Goal: Task Accomplishment & Management: Use online tool/utility

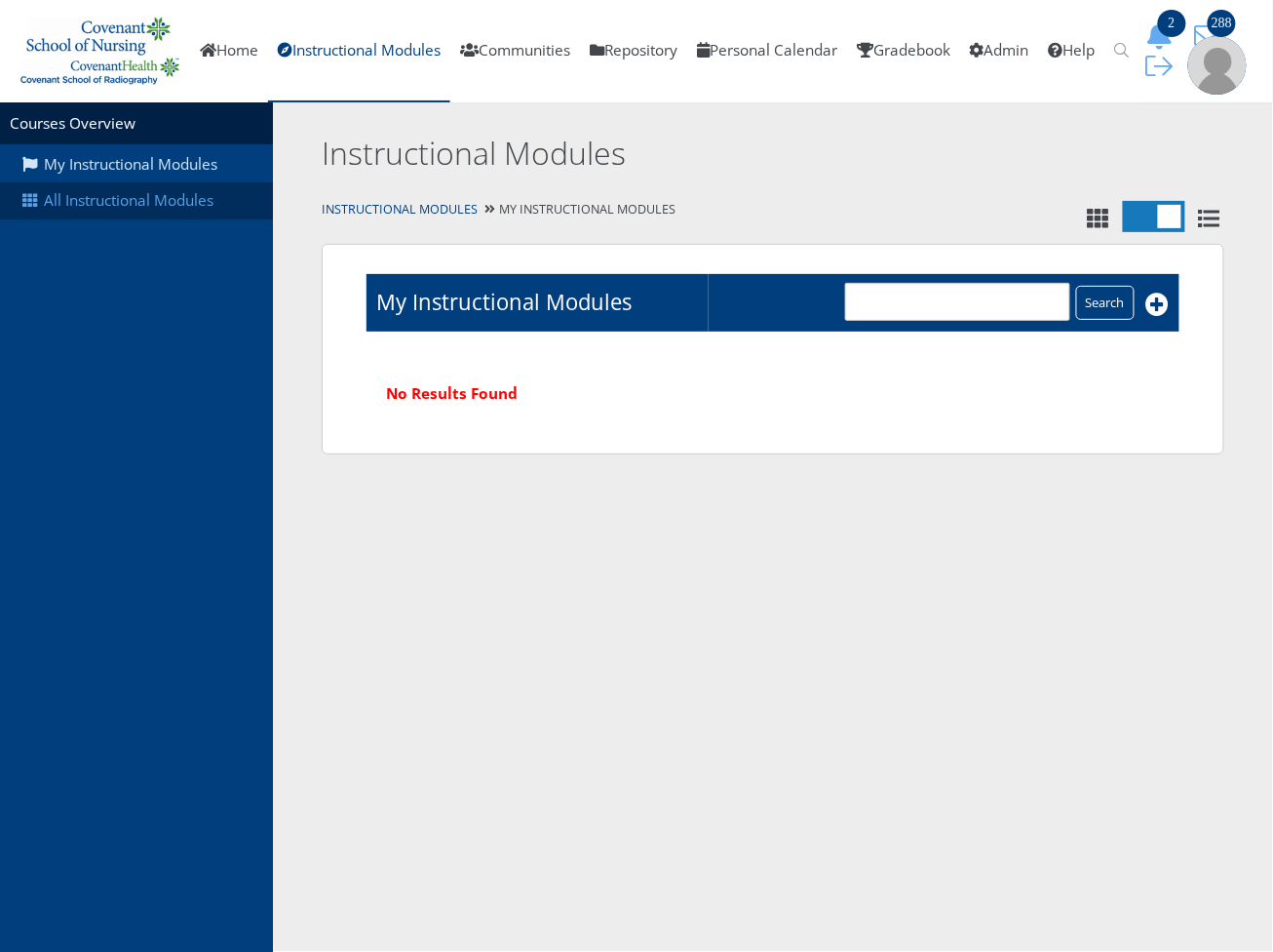
click at [106, 203] on link "All Instructional Modules" at bounding box center [137, 201] width 273 height 37
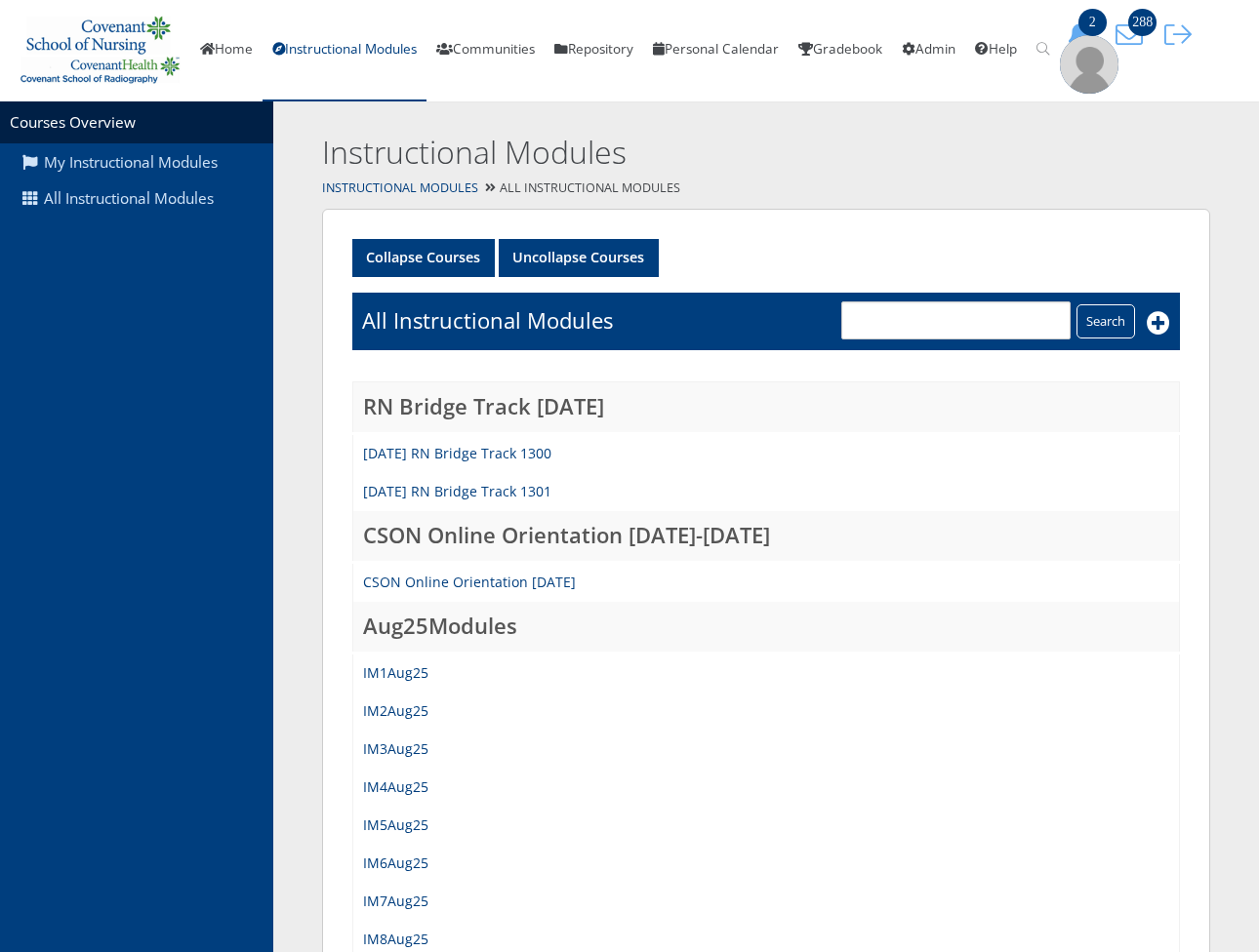
click at [415, 669] on td "IM1Aug25" at bounding box center [767, 673] width 827 height 40
click at [410, 682] on link "IM1Aug25" at bounding box center [395, 673] width 65 height 19
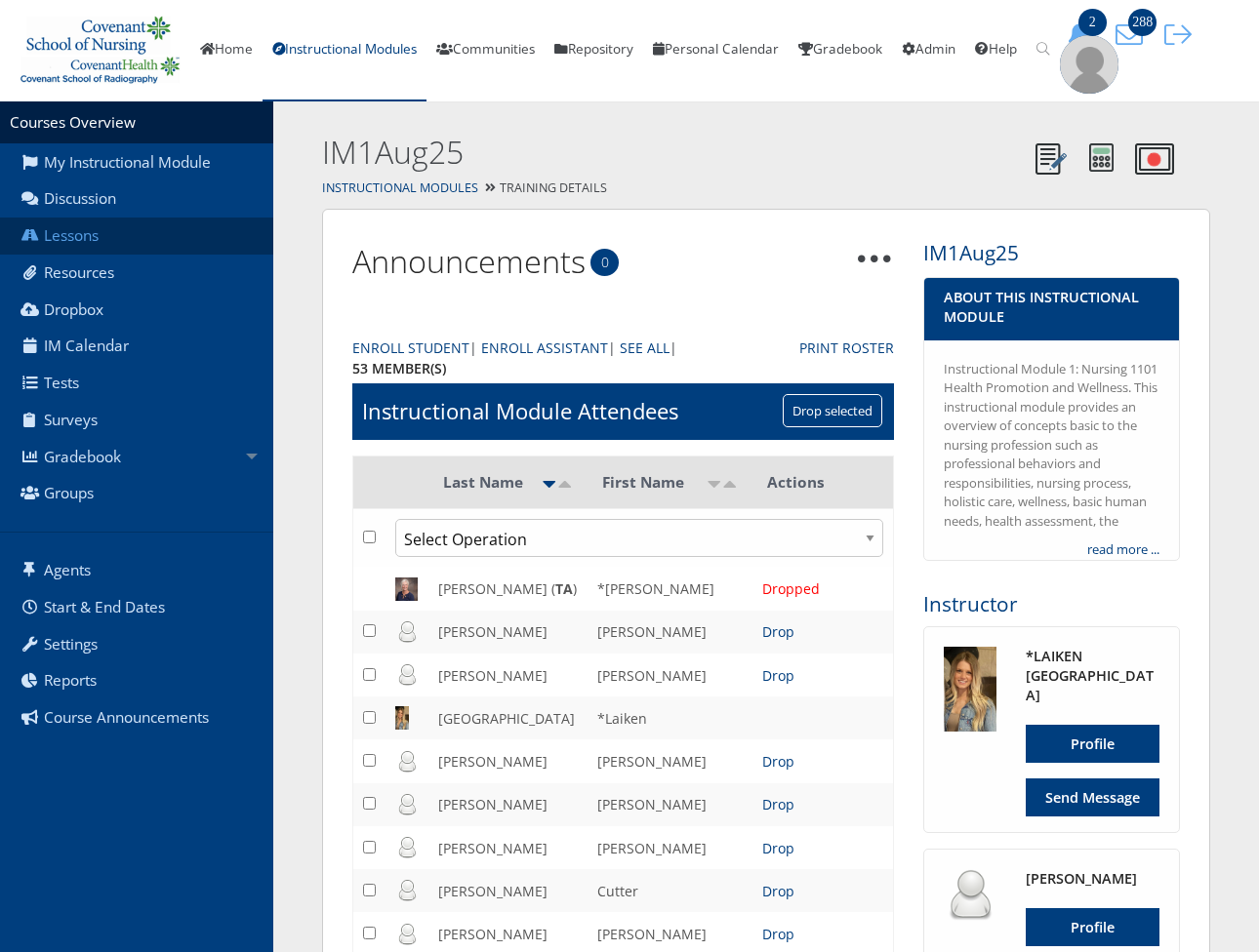
click at [129, 251] on link "Lessons" at bounding box center [137, 236] width 274 height 37
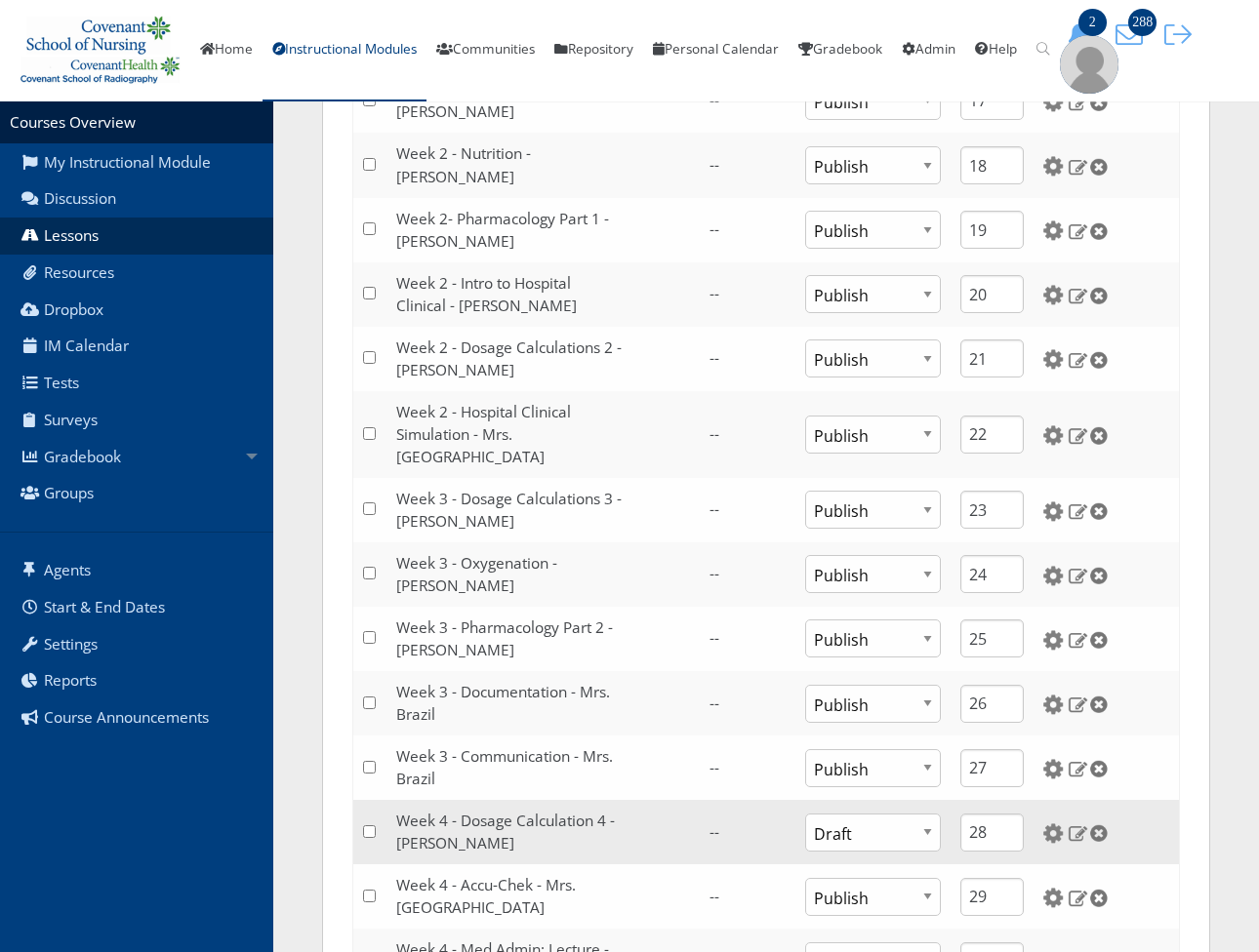
scroll to position [1517, 0]
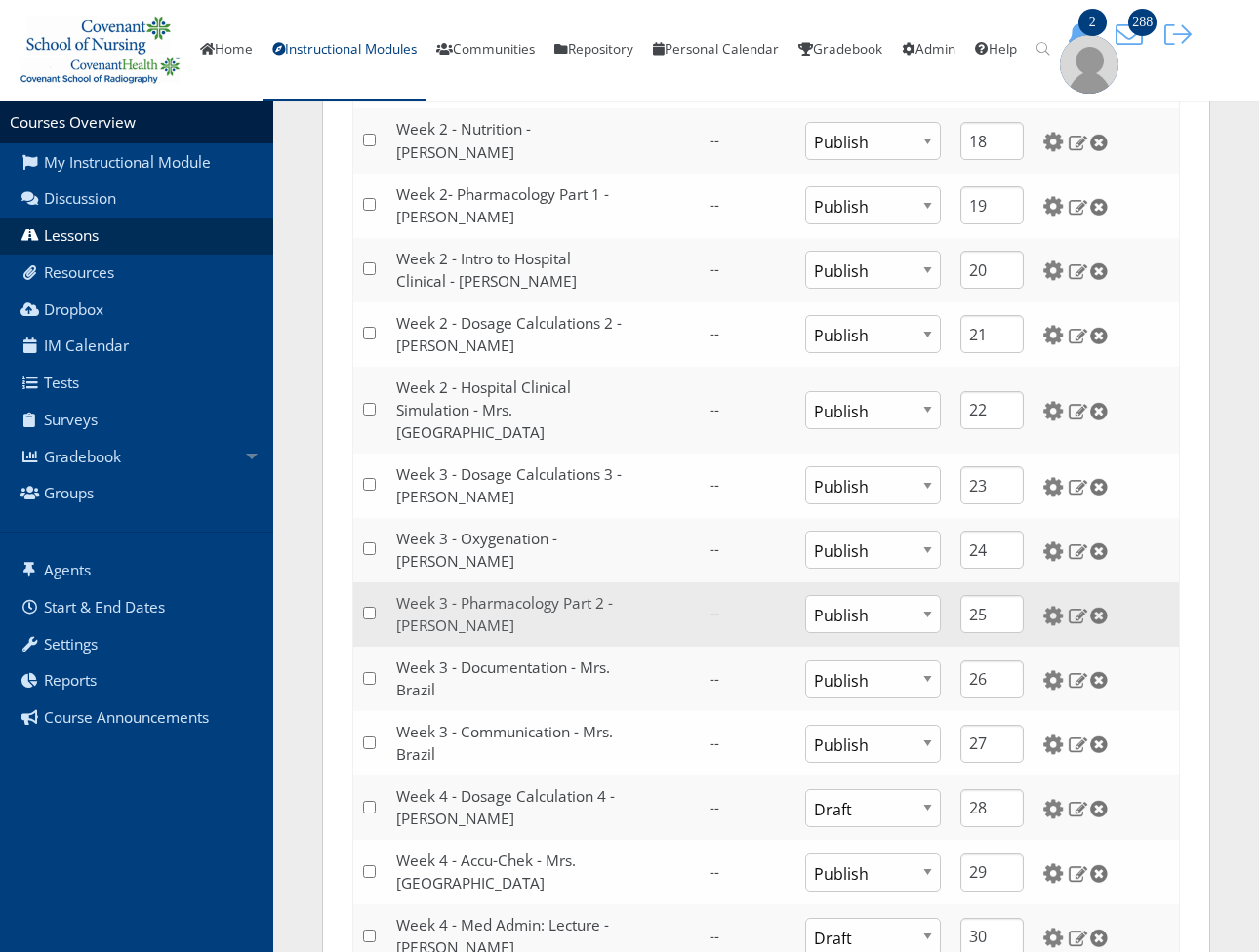
click at [539, 593] on link "Week 3 - Pharmacology Part 2 - Mrs. Wolfe" at bounding box center [504, 614] width 217 height 43
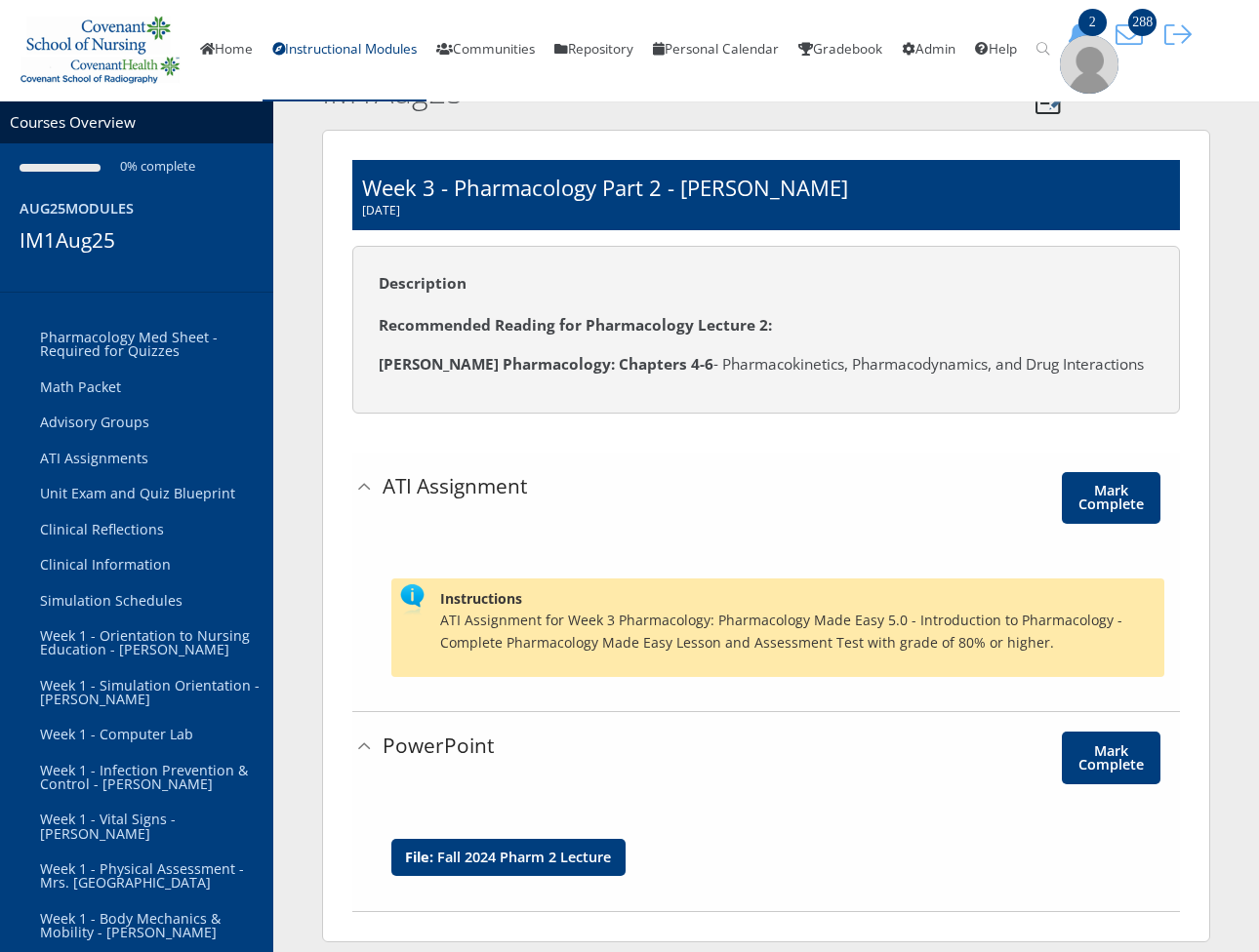
scroll to position [93, 0]
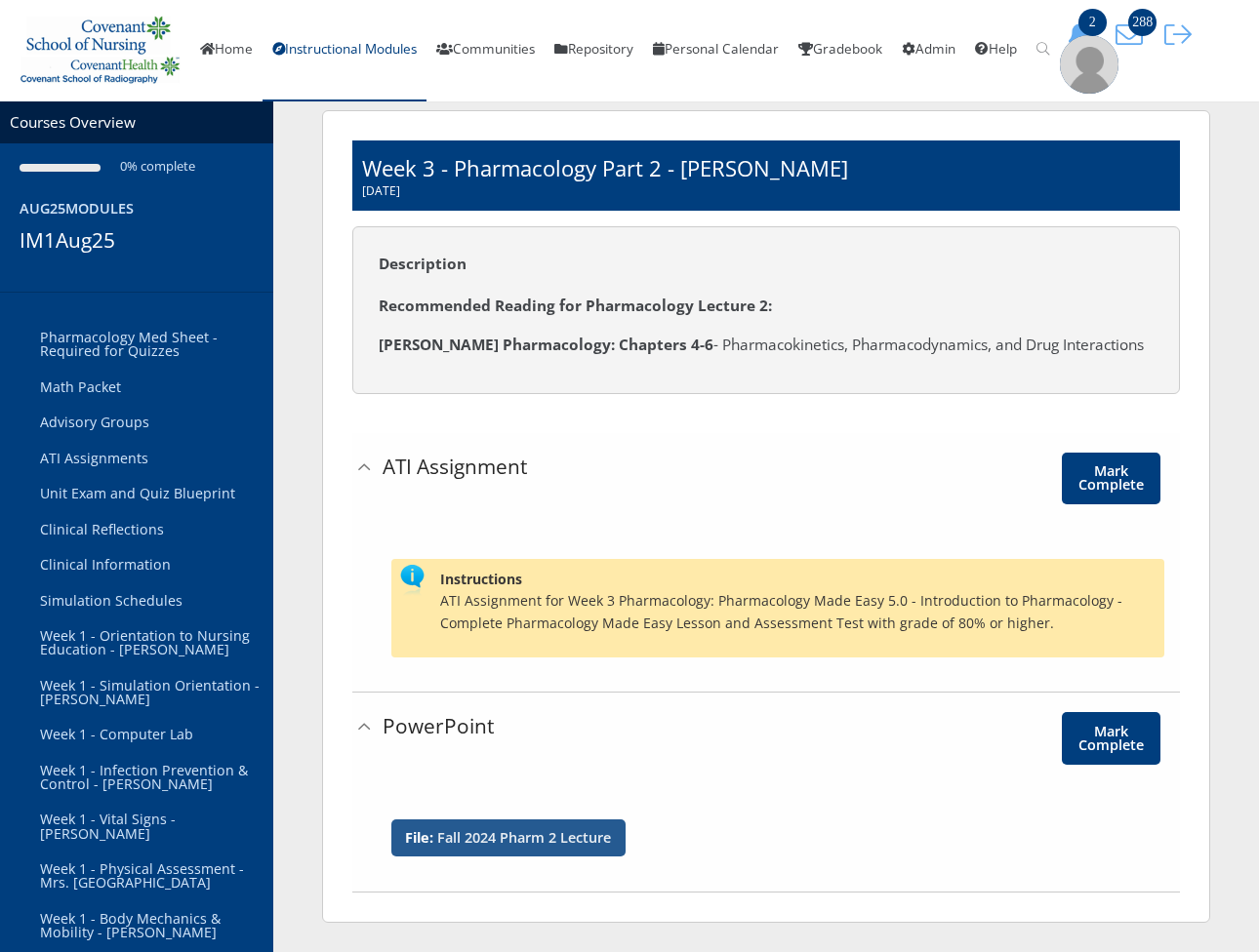
click at [551, 834] on link "Fall 2024 Pharm 2 Lecture" at bounding box center [524, 838] width 174 height 14
click at [240, 64] on link "Home" at bounding box center [227, 51] width 72 height 102
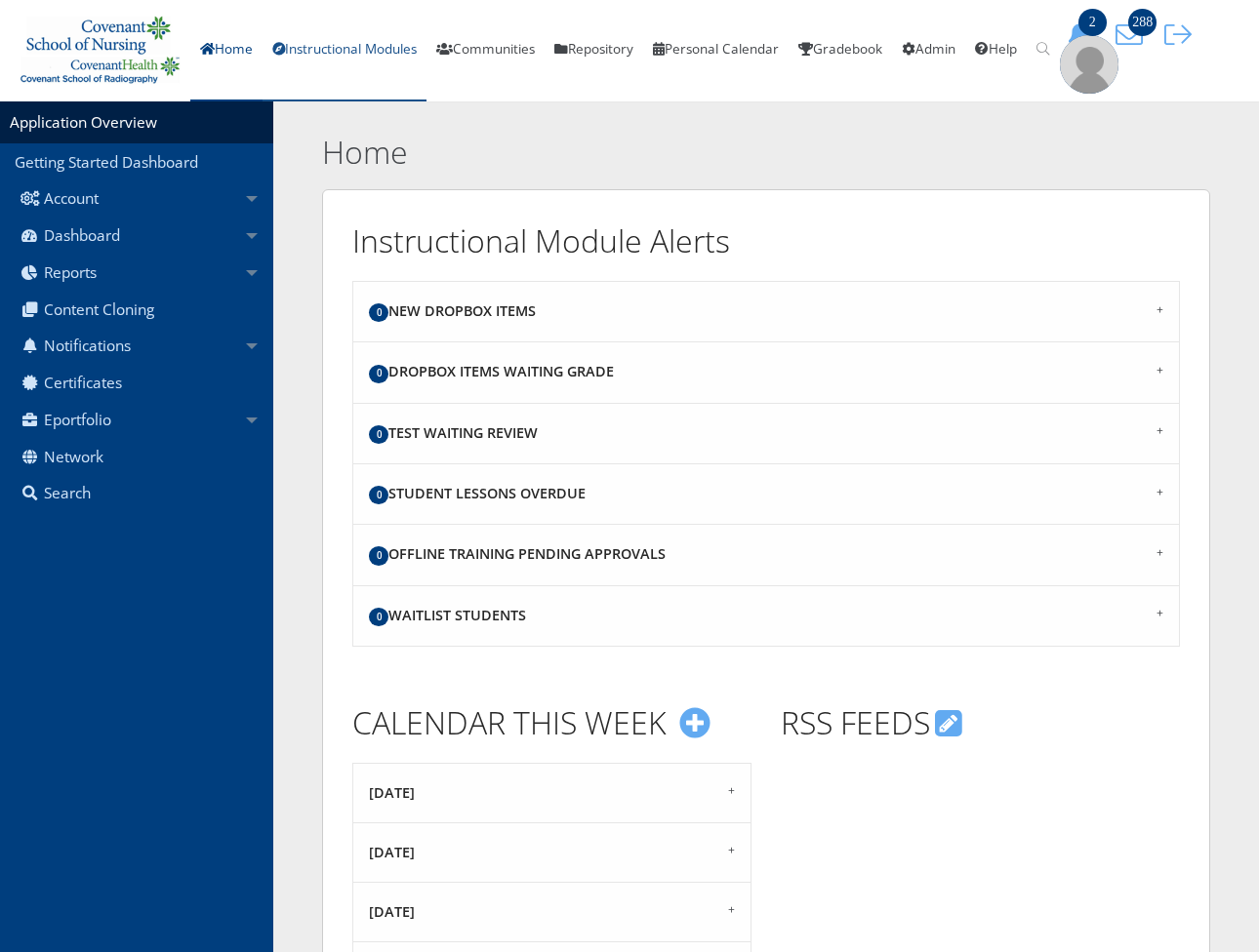
click at [353, 44] on link "Instructional Modules" at bounding box center [344, 51] width 164 height 102
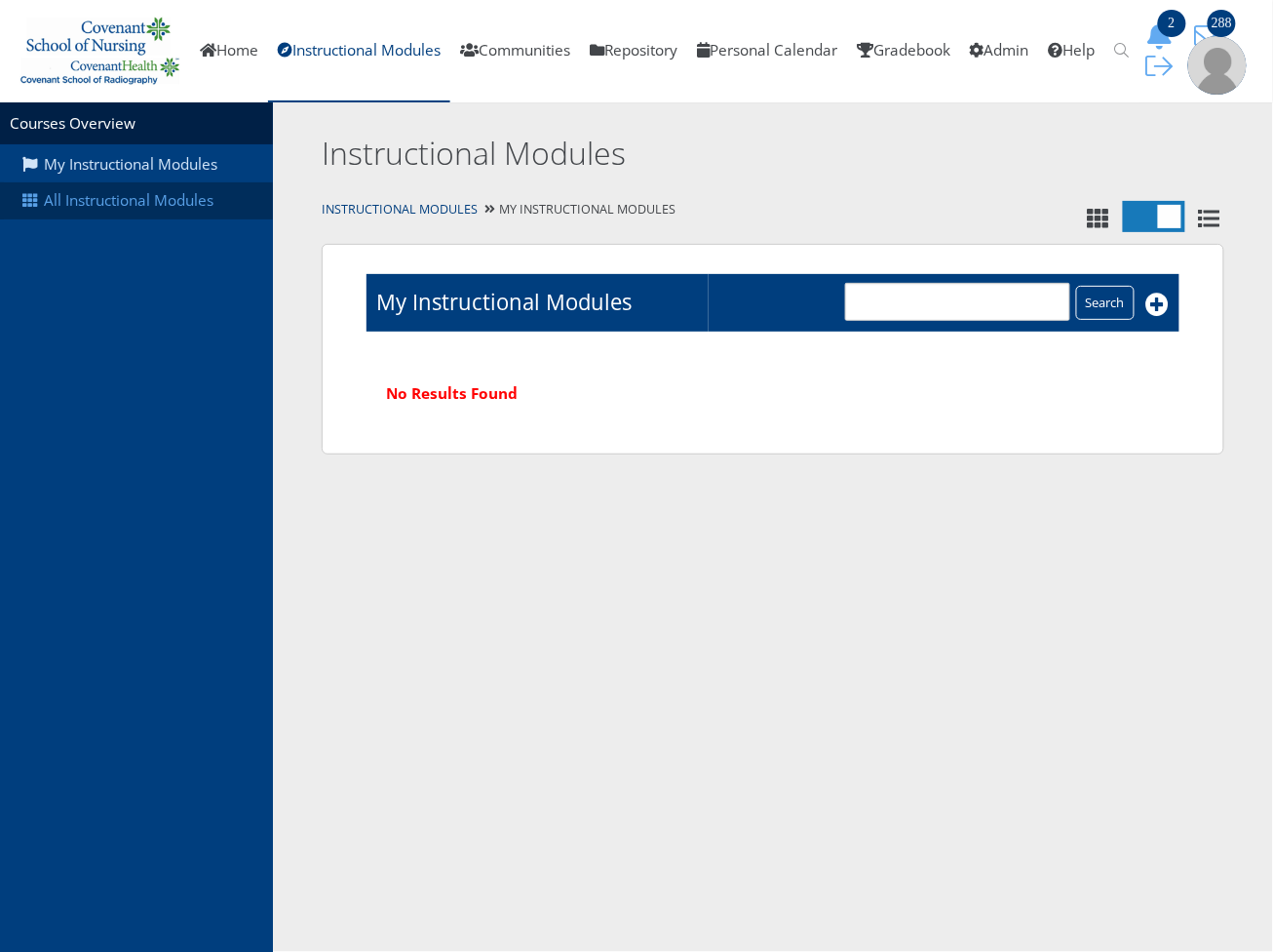
click at [164, 220] on link "All Instructional Modules" at bounding box center [137, 201] width 273 height 37
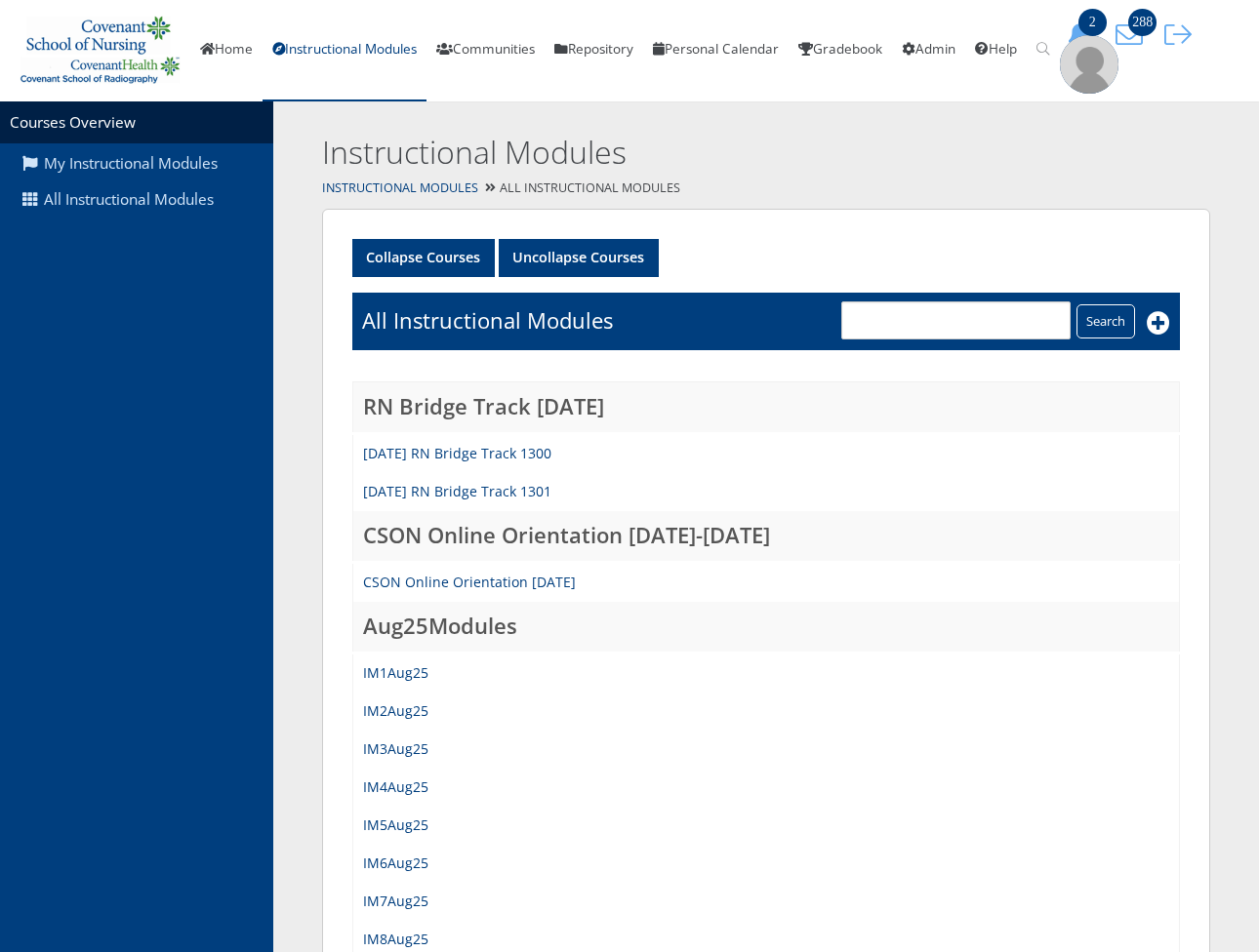
scroll to position [324, 0]
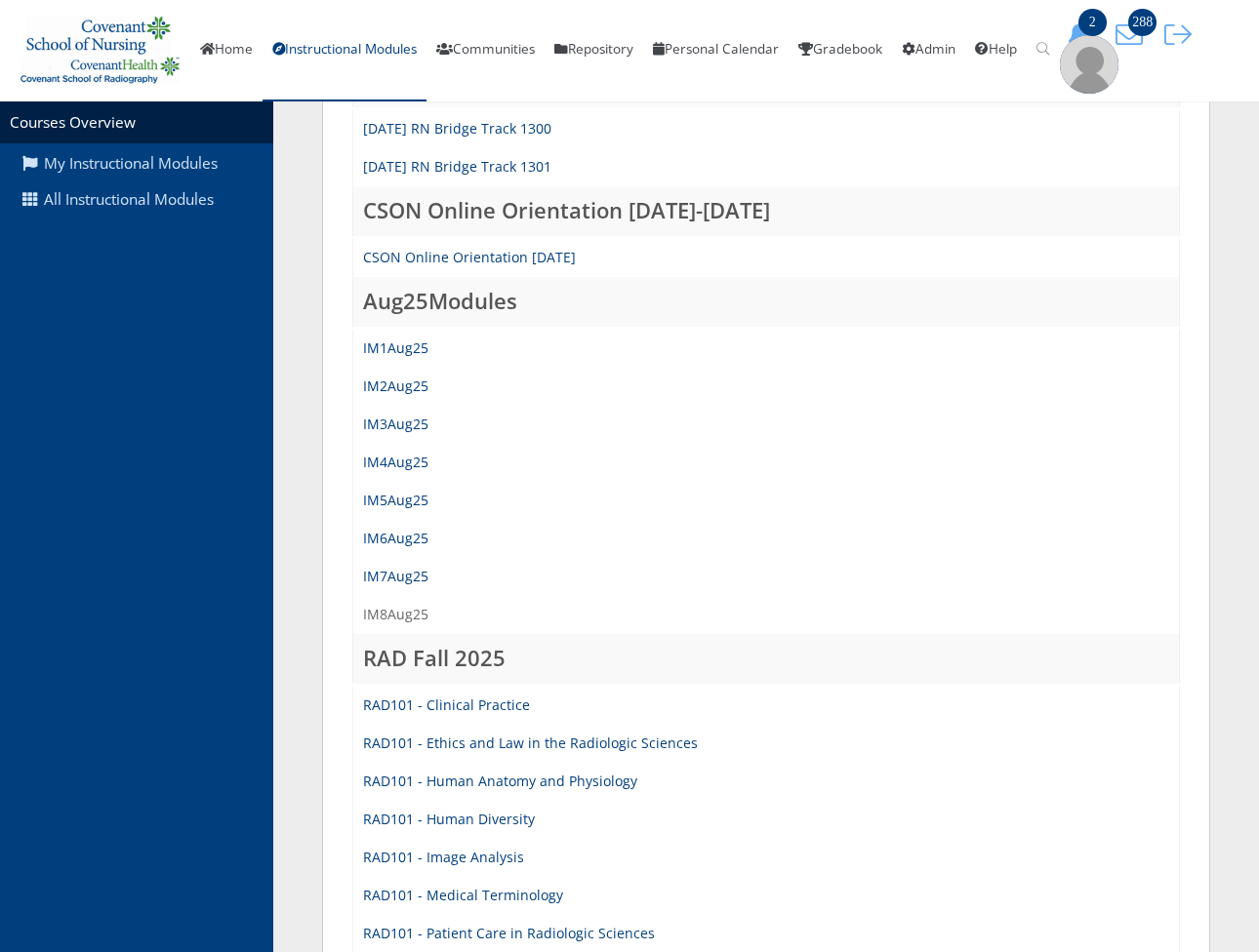
click at [411, 618] on link "IM8Aug25" at bounding box center [395, 614] width 65 height 19
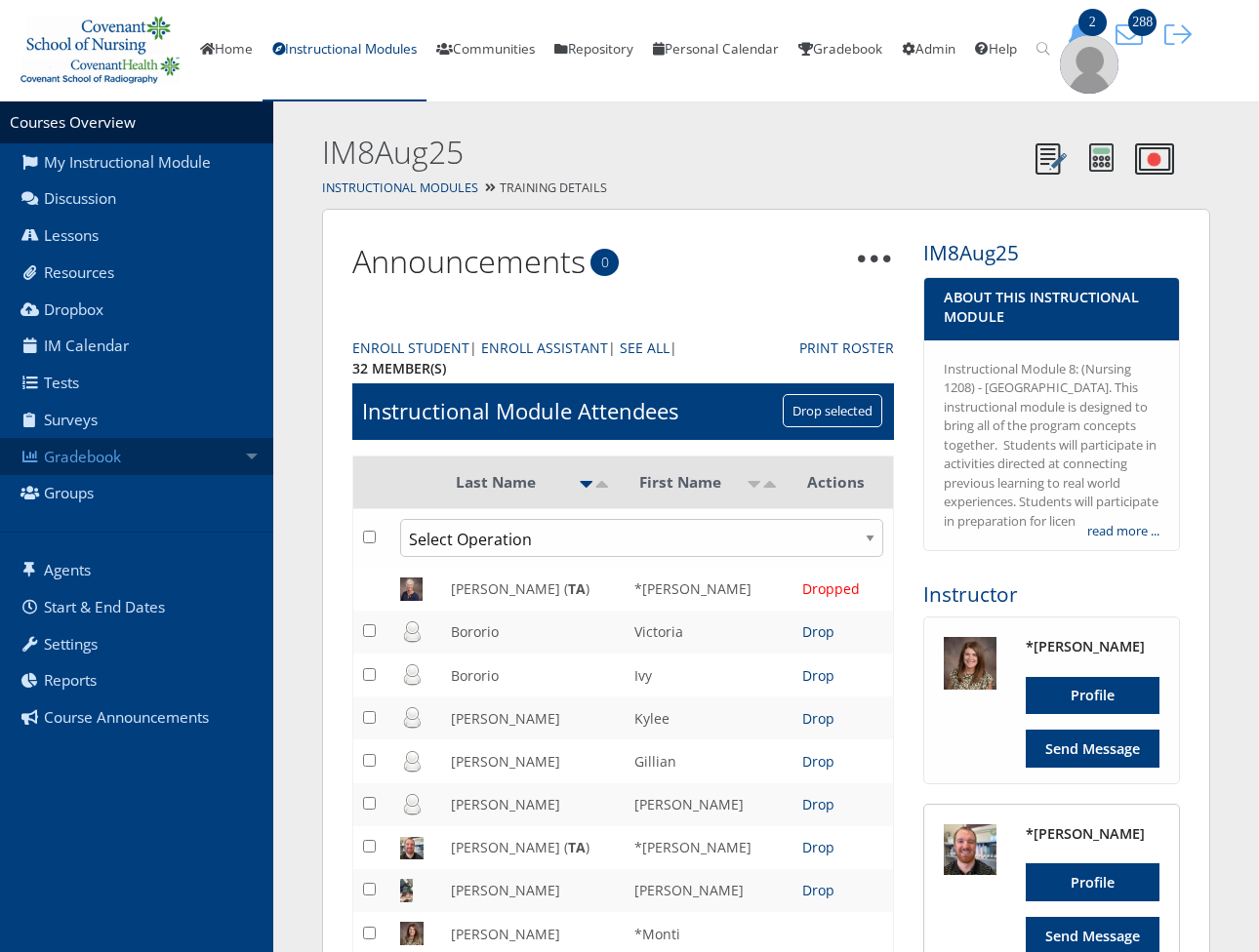
click at [151, 475] on link "Gradebook" at bounding box center [137, 456] width 274 height 37
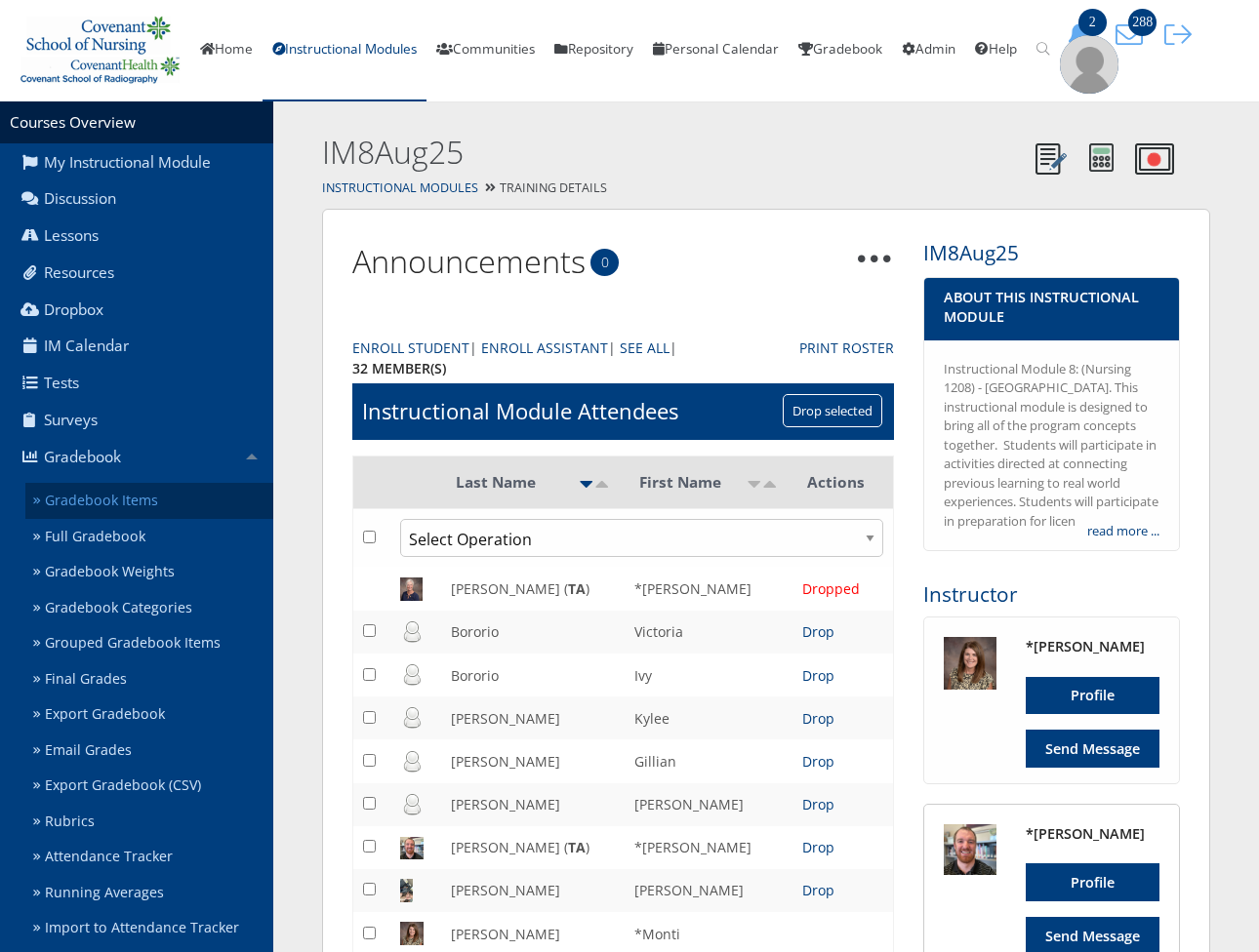
click at [151, 519] on link "Gradebook Items" at bounding box center [149, 501] width 248 height 36
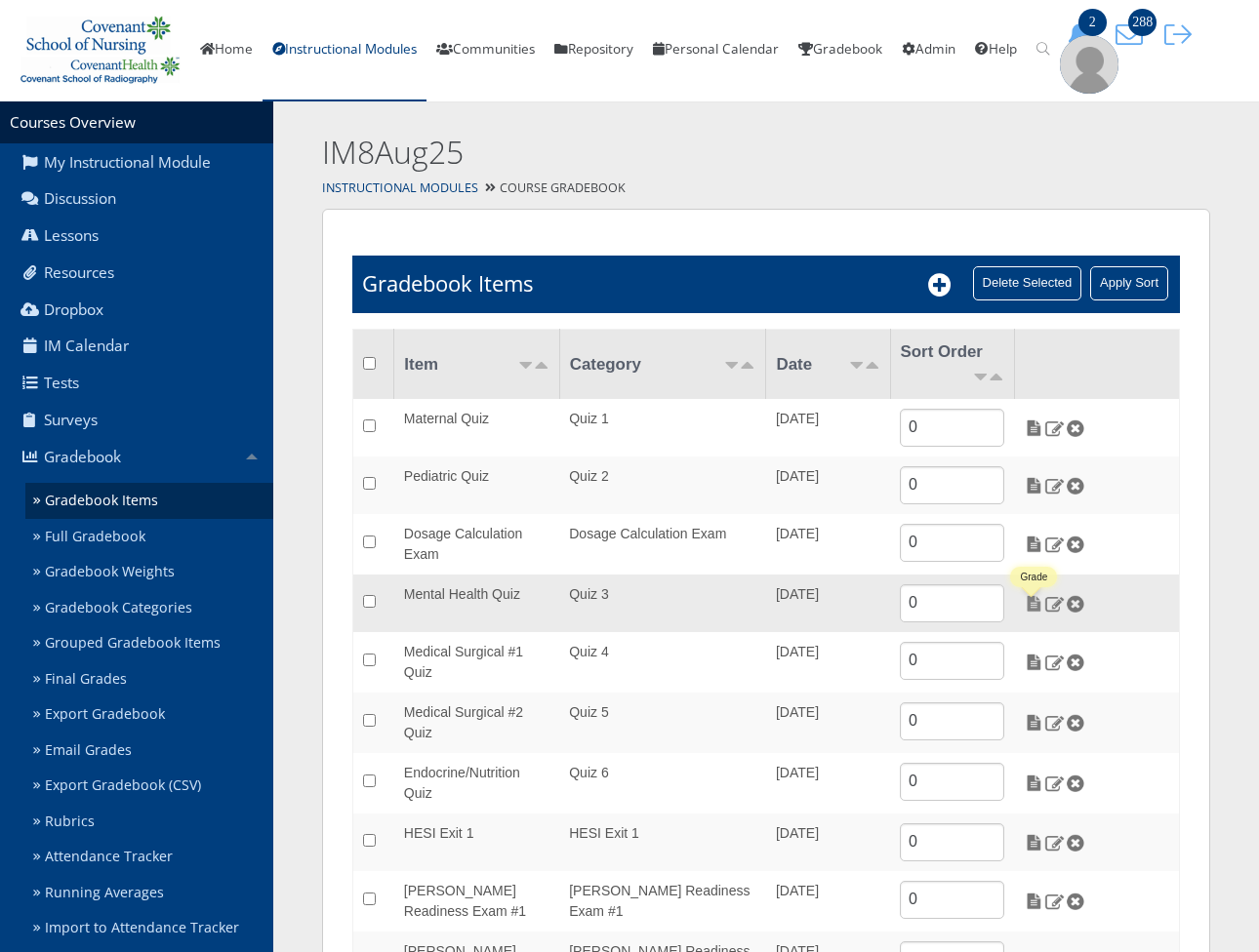
click at [1036, 613] on img at bounding box center [1033, 604] width 21 height 18
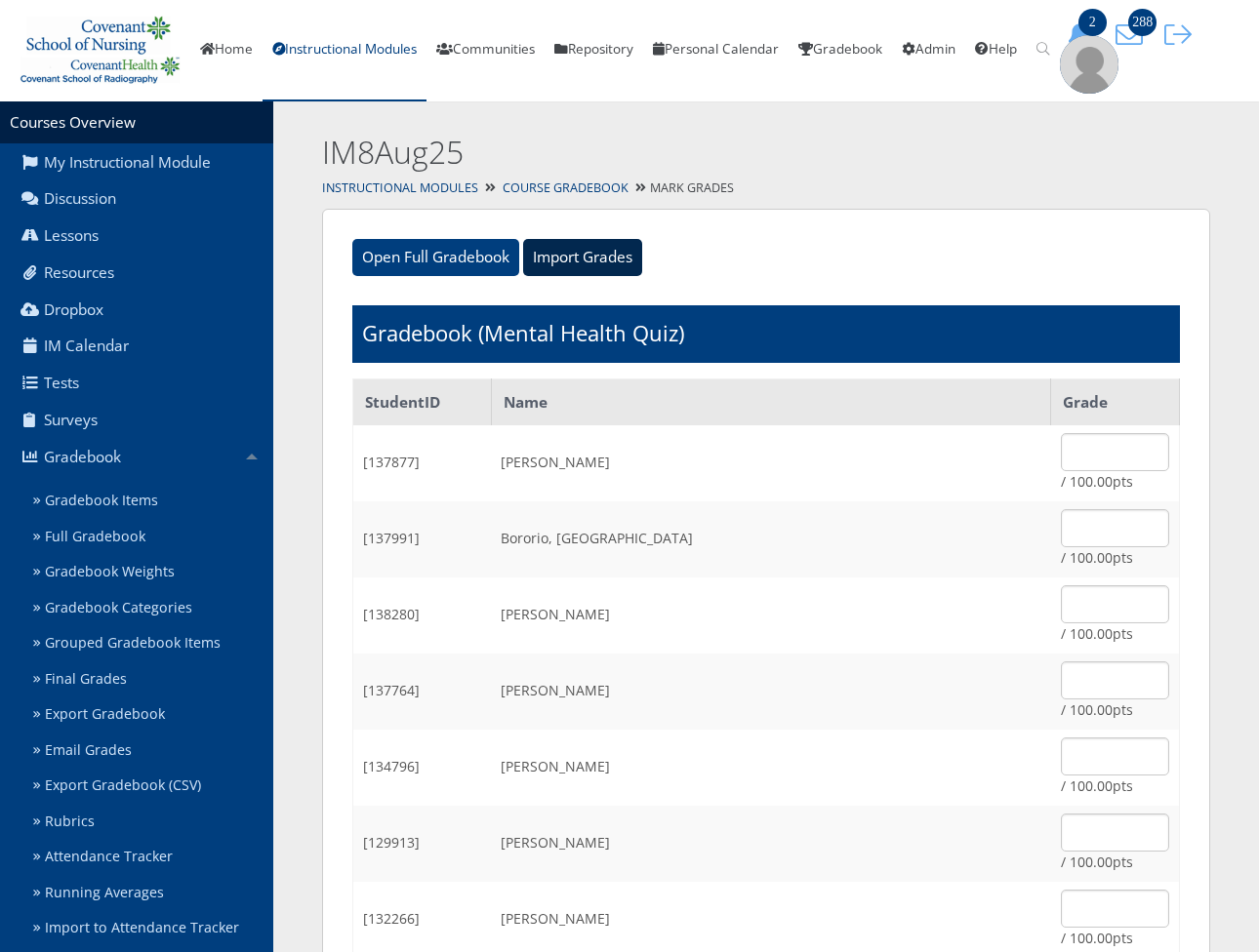
click at [606, 276] on input "Import Grades" at bounding box center [582, 256] width 119 height 37
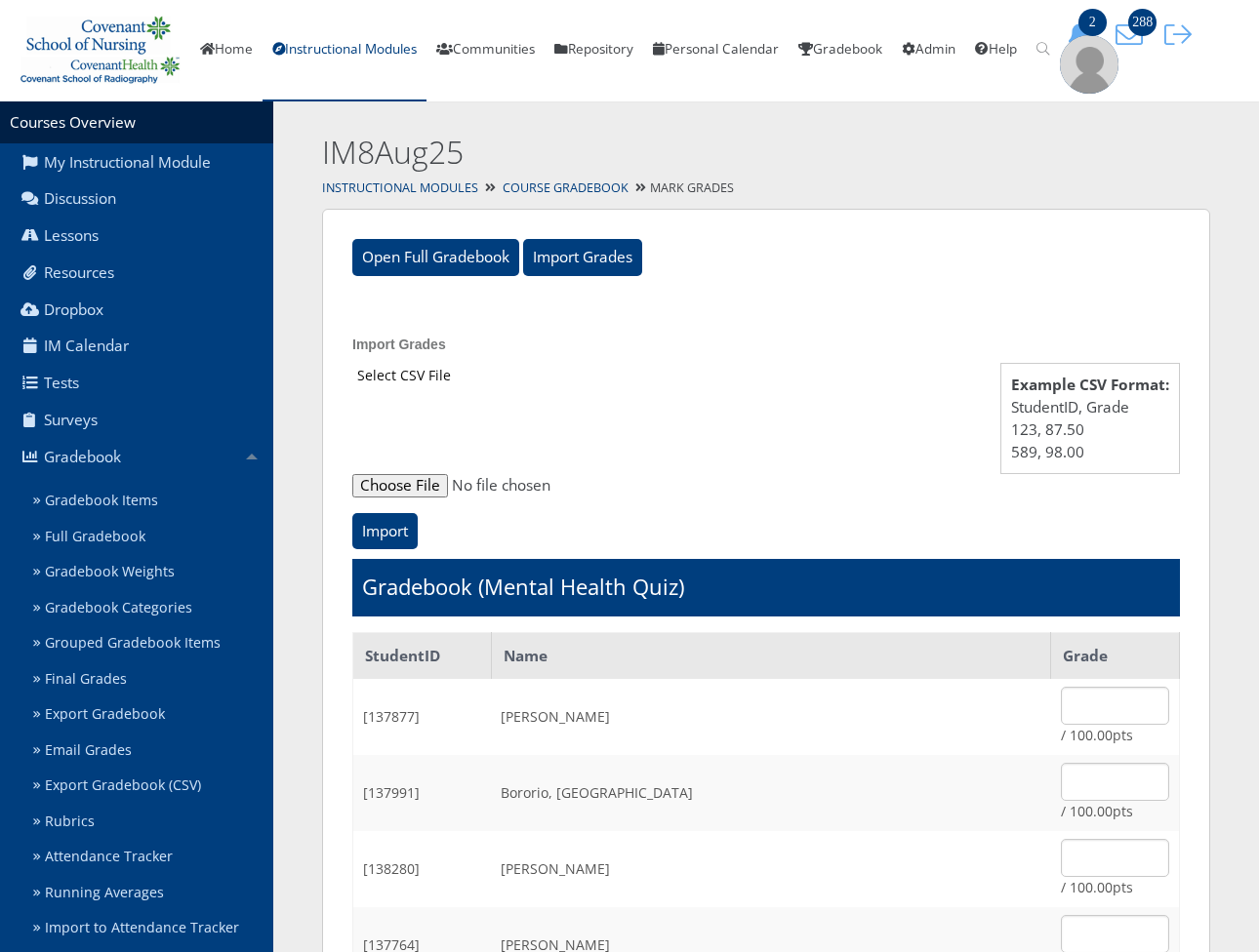
click at [424, 493] on input "file" at bounding box center [766, 485] width 828 height 23
type input "C:\fakepath\ET_Results_IM8Aug25MH.csv"
click at [392, 529] on input "Import" at bounding box center [384, 531] width 65 height 37
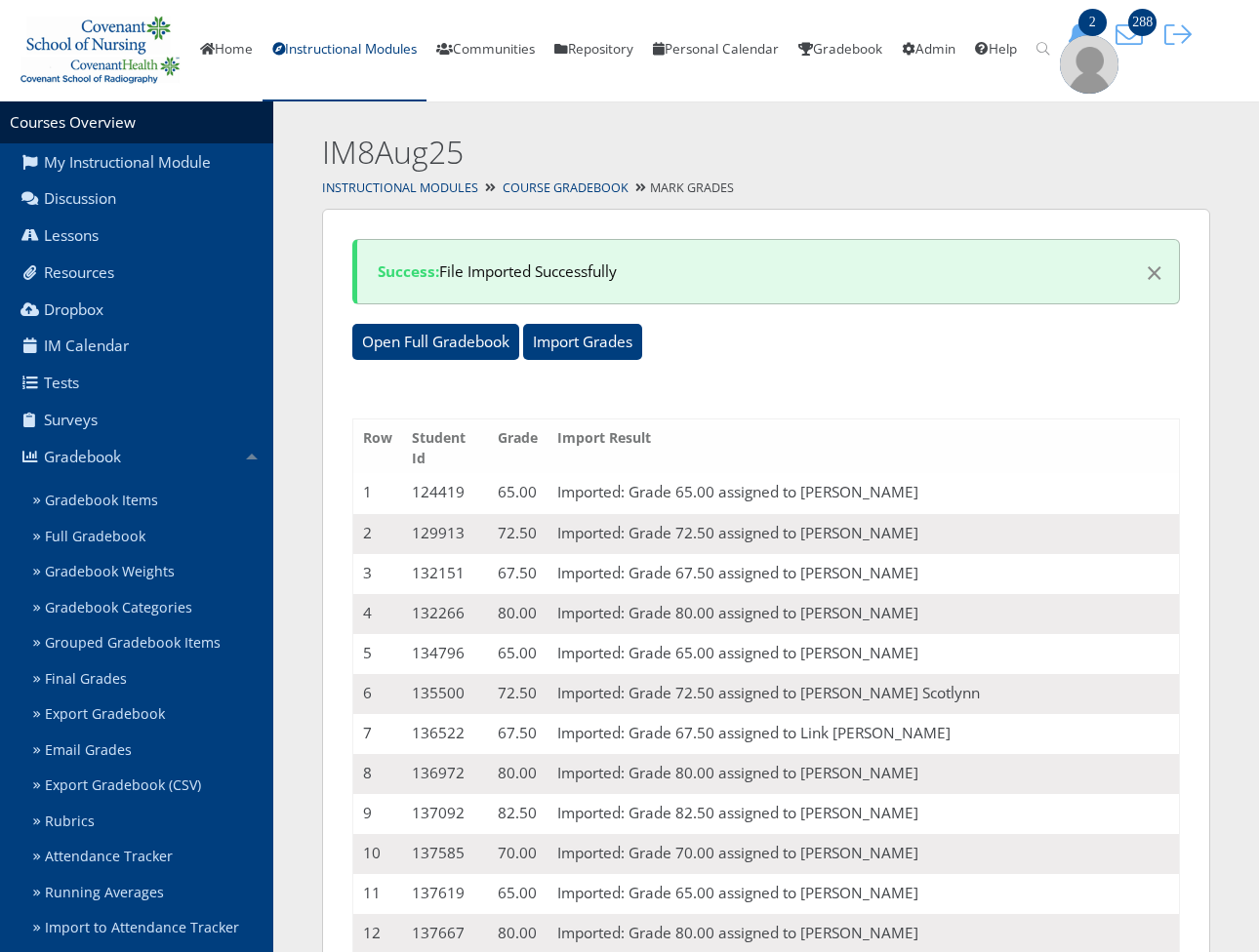
click at [563, 188] on div "Instructional Modules Course Gradebook Mark Grades" at bounding box center [766, 189] width 985 height 28
click at [564, 195] on link "Course Gradebook" at bounding box center [565, 188] width 126 height 17
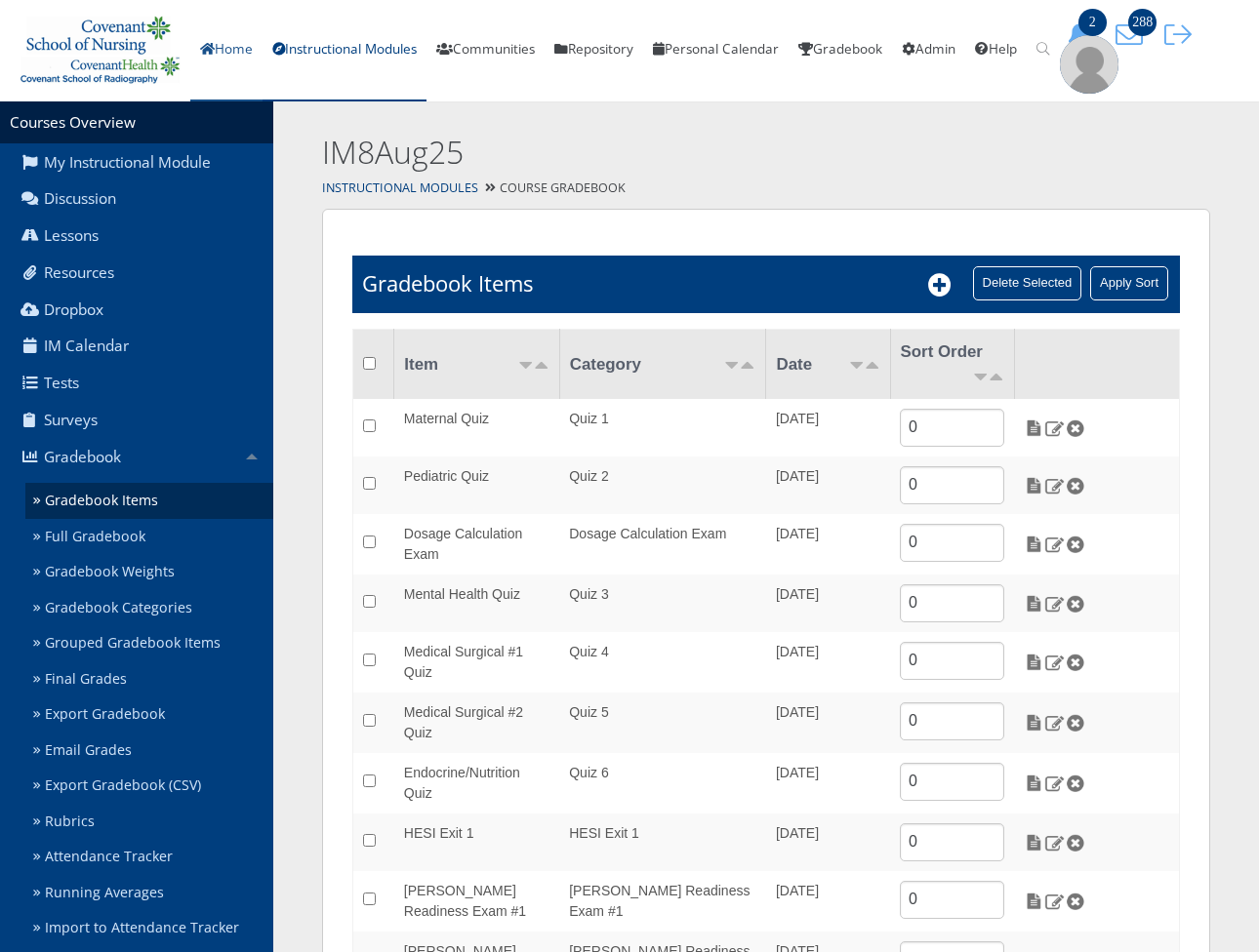
click at [248, 46] on link "Home" at bounding box center [227, 51] width 72 height 102
